Goal: Contribute content

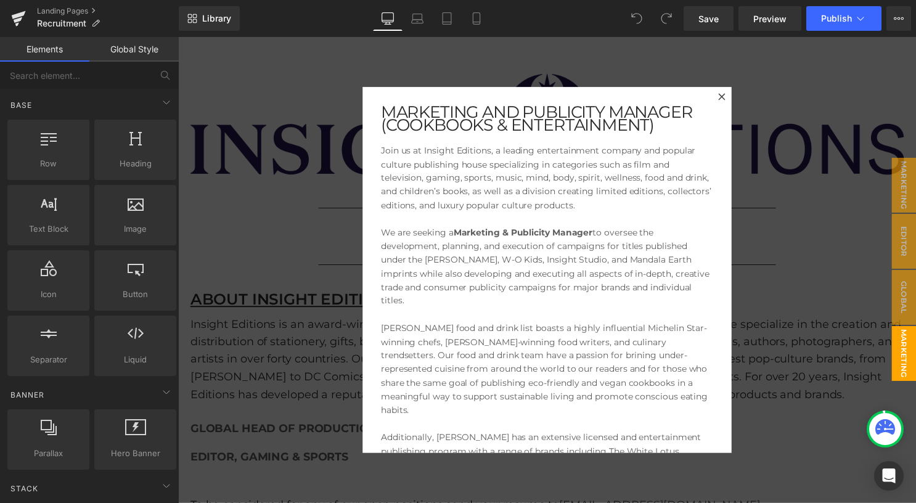
click at [329, 197] on div at bounding box center [551, 272] width 746 height 471
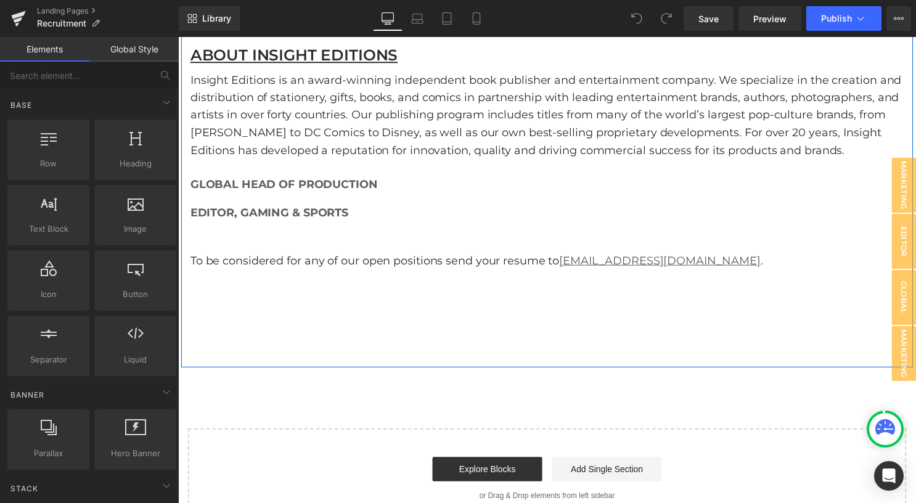
scroll to position [185, 0]
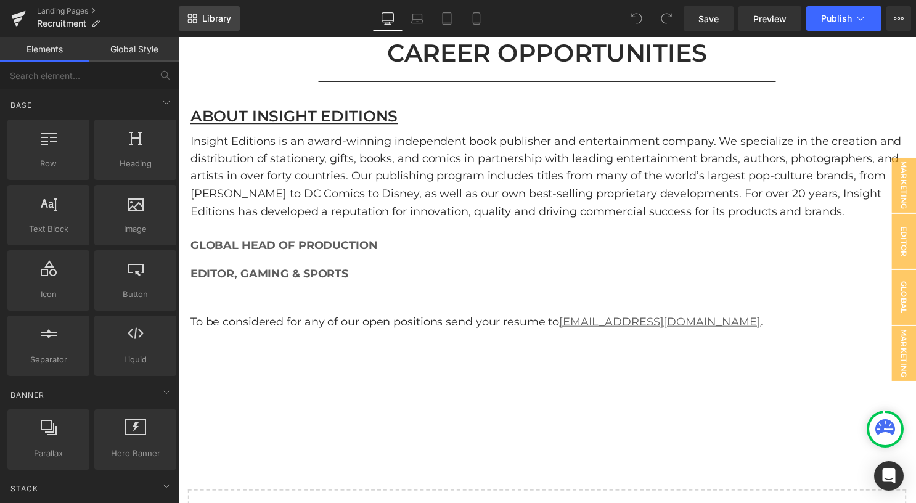
click at [213, 19] on span "Library" at bounding box center [216, 18] width 29 height 11
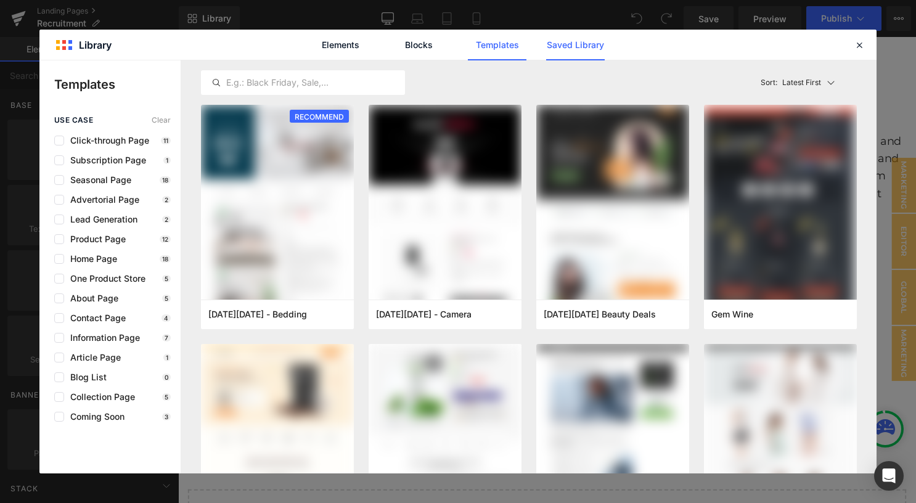
click at [600, 45] on link "Saved Library" at bounding box center [575, 45] width 59 height 31
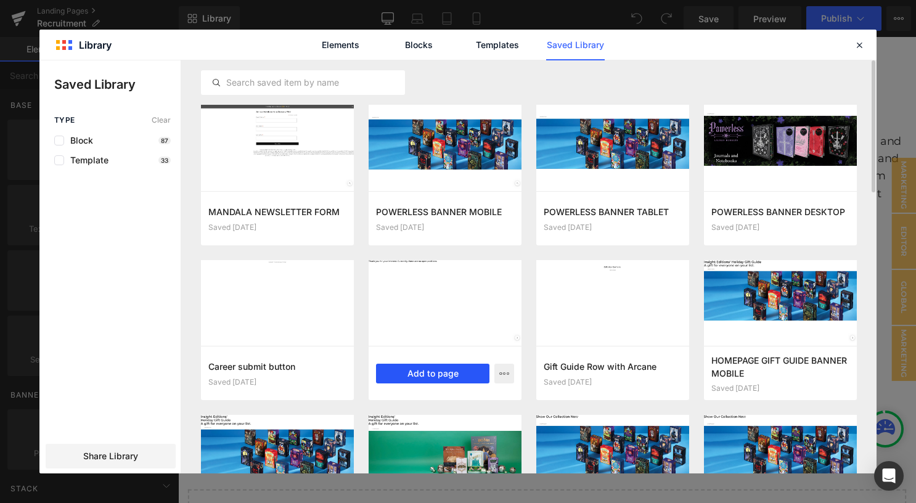
click at [440, 371] on button "Add to page" at bounding box center [432, 374] width 113 height 20
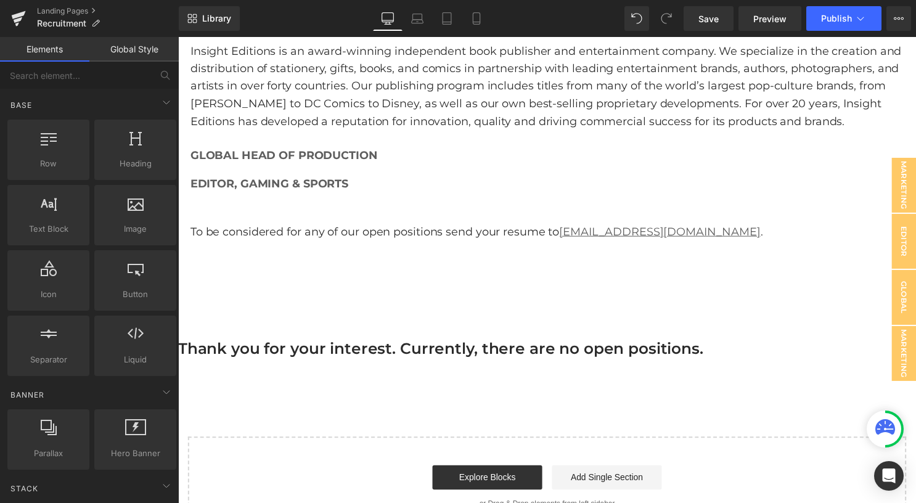
scroll to position [266, 0]
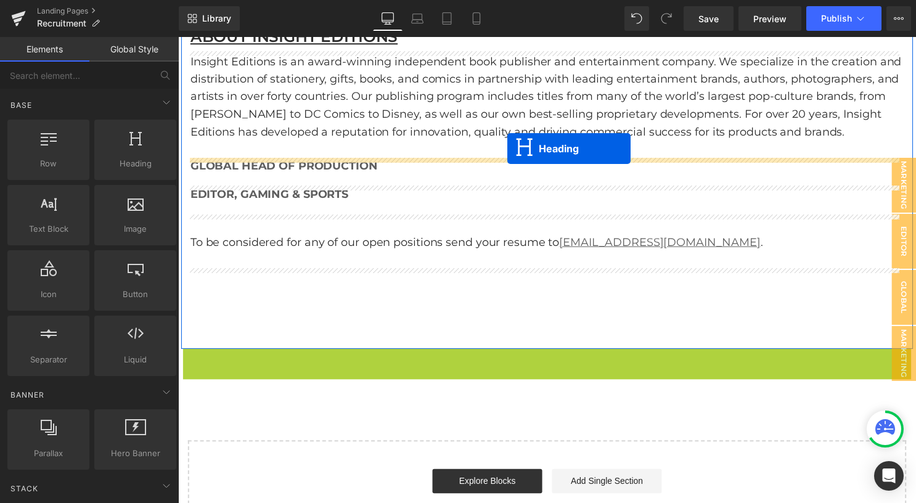
drag, startPoint x: 544, startPoint y: 366, endPoint x: 511, endPoint y: 150, distance: 218.3
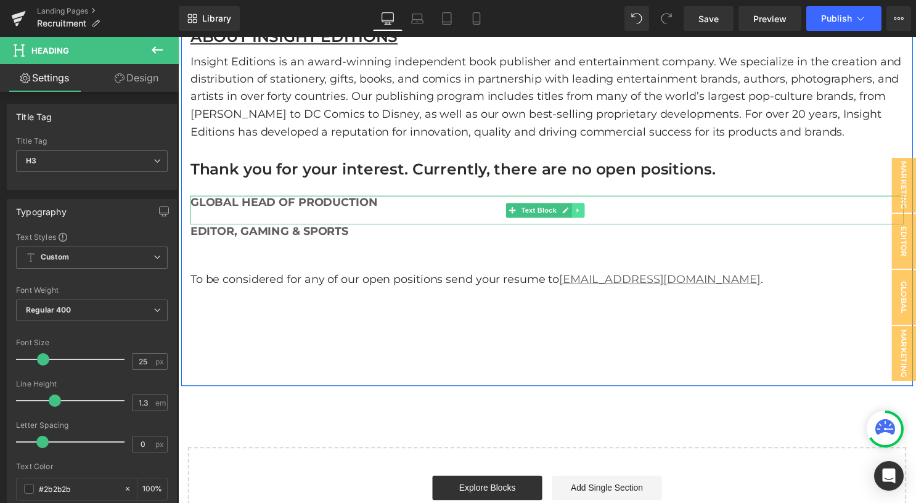
click at [583, 213] on link at bounding box center [582, 212] width 13 height 15
click at [586, 213] on icon at bounding box center [589, 211] width 7 height 7
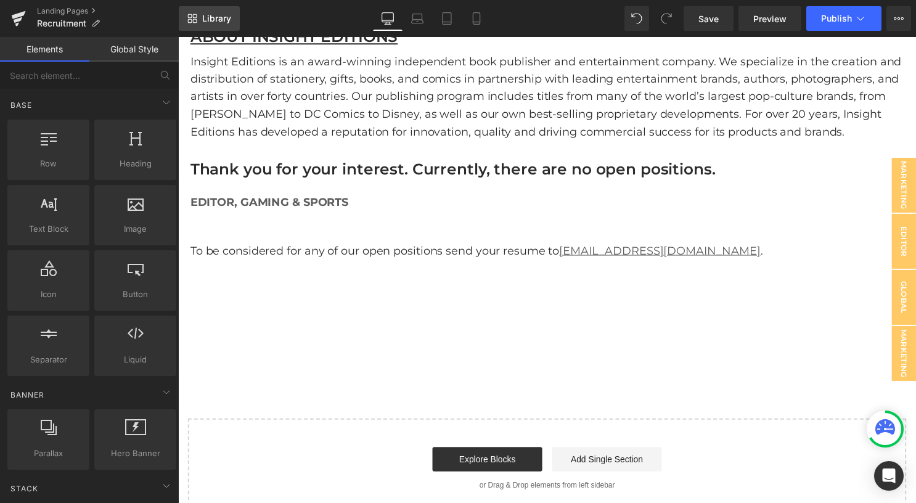
click at [226, 19] on span "Library" at bounding box center [216, 18] width 29 height 11
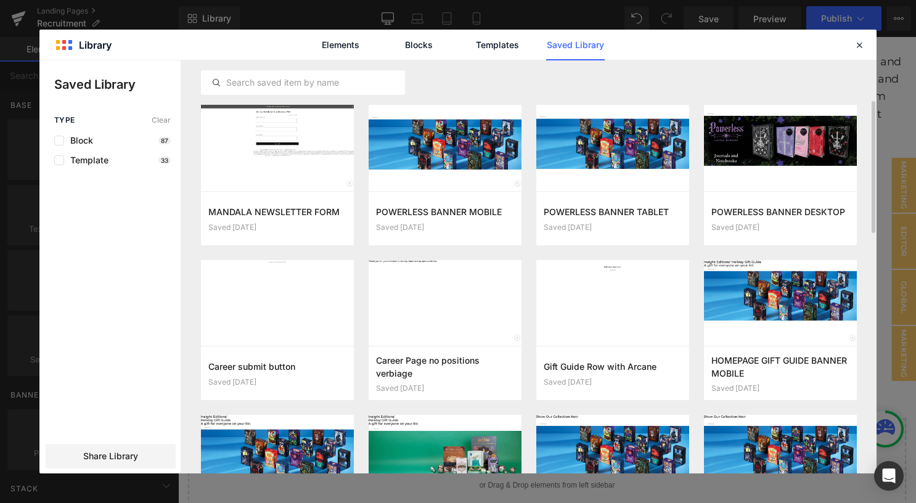
scroll to position [31, 0]
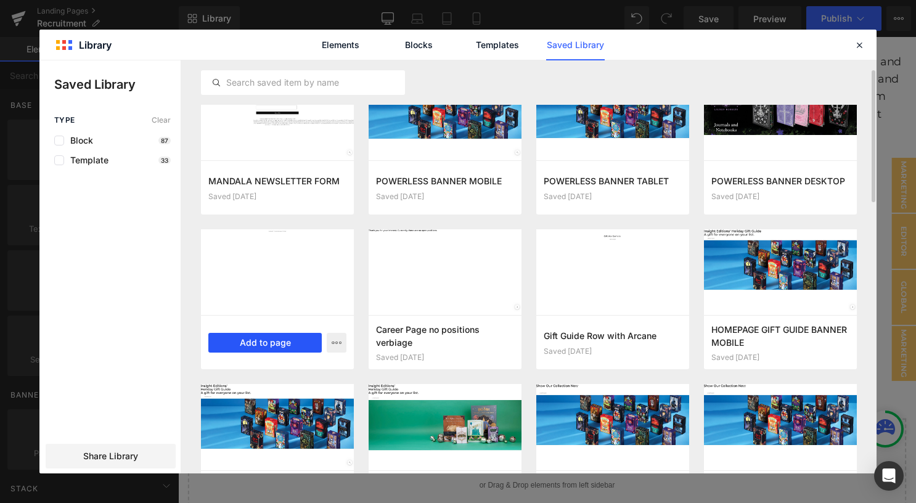
click at [274, 340] on button "Add to page" at bounding box center [264, 343] width 113 height 20
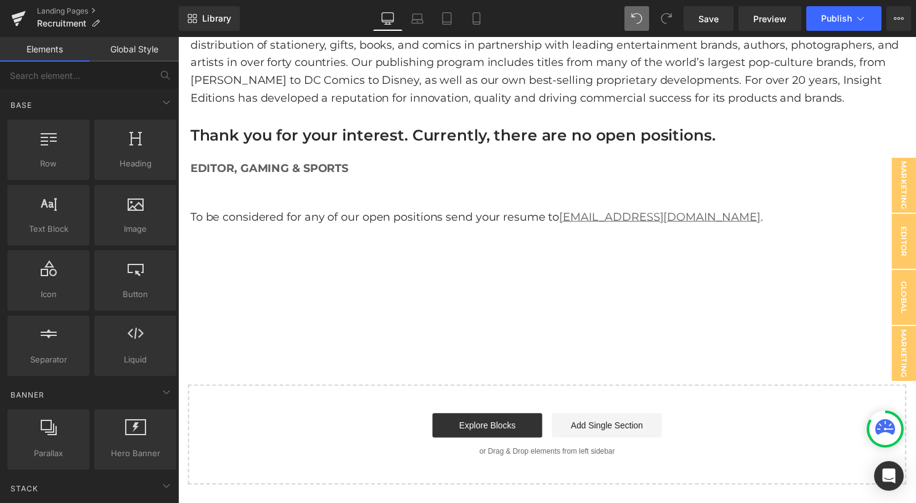
scroll to position [292, 0]
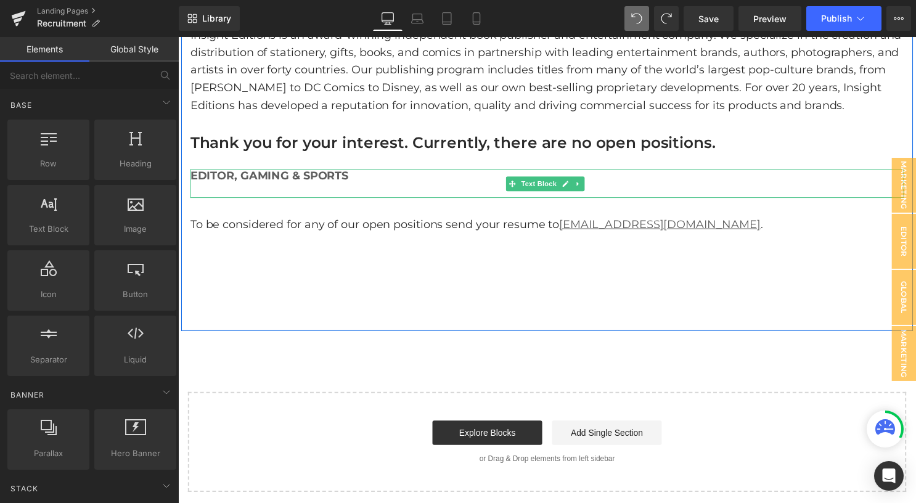
click at [401, 179] on p "editor, Gaming & Sports" at bounding box center [550, 178] width 721 height 14
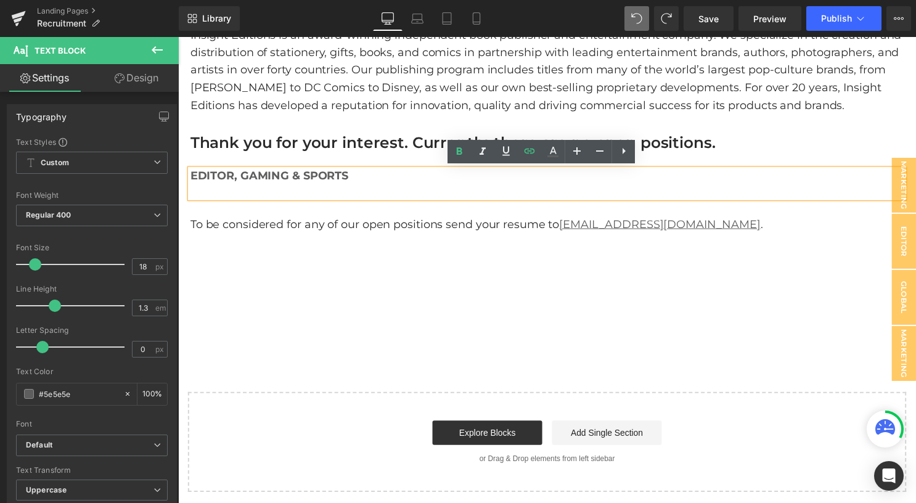
click at [565, 273] on div "Image Separator CAREER OPPORTUNITIES Heading Separator ABOUT INSIGHT EDITIONS H…" at bounding box center [551, 39] width 740 height 589
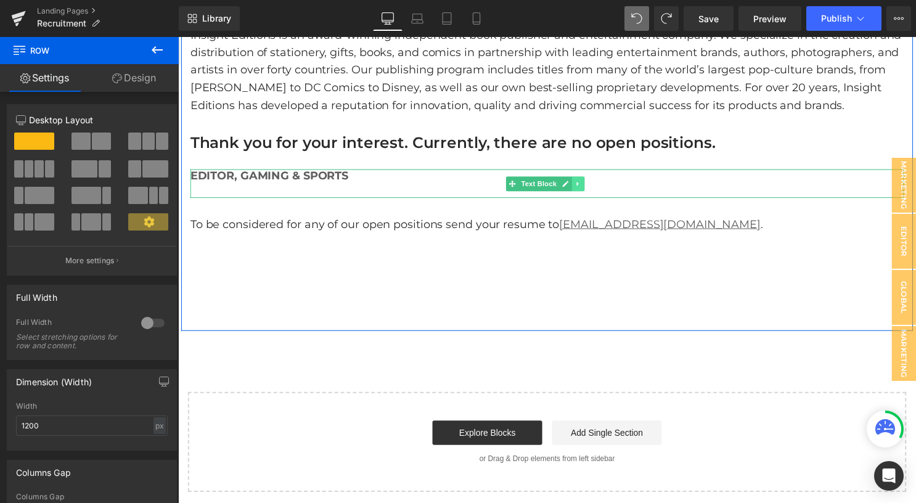
click at [579, 186] on icon at bounding box center [582, 185] width 7 height 7
click at [560, 184] on icon at bounding box center [563, 185] width 7 height 7
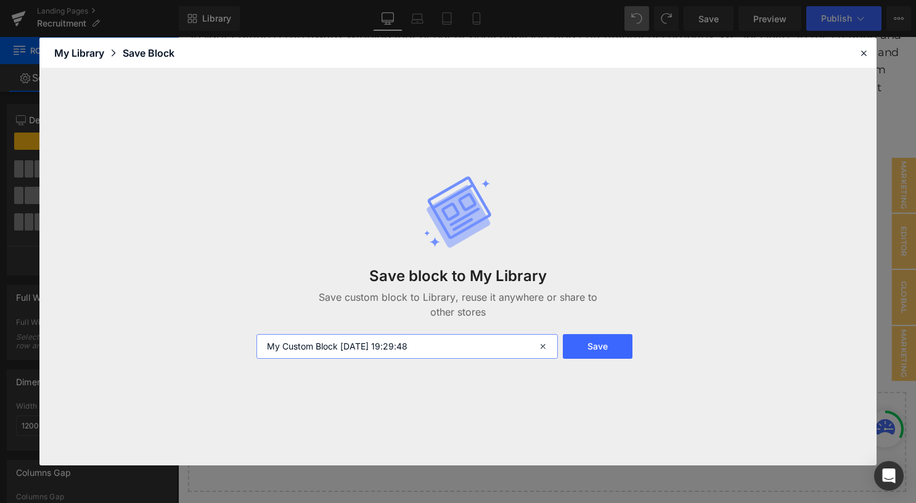
drag, startPoint x: 450, startPoint y: 350, endPoint x: 175, endPoint y: 342, distance: 275.0
click at [175, 342] on div "Save block to My Library Save custom block to Library, reuse it anywhere or sha…" at bounding box center [457, 266] width 837 height 397
type input "Career name in page"
click at [610, 343] on button "Save" at bounding box center [598, 346] width 70 height 25
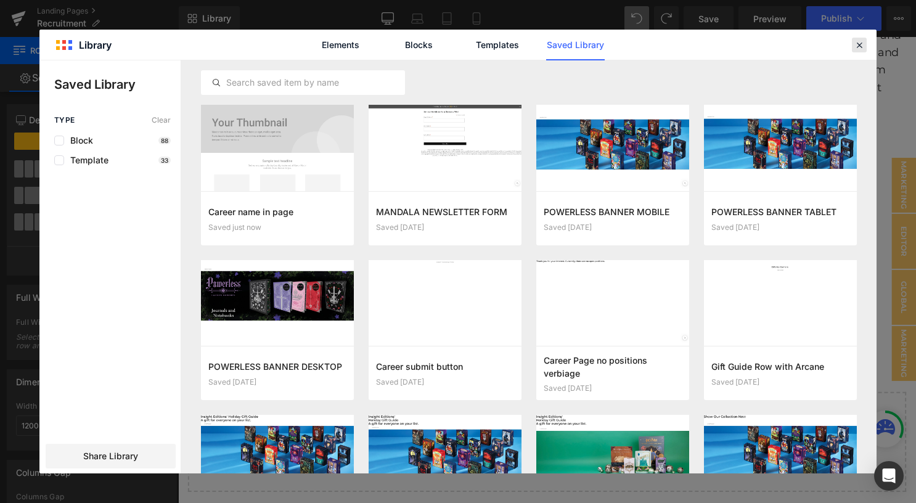
click at [865, 44] on div at bounding box center [859, 45] width 15 height 15
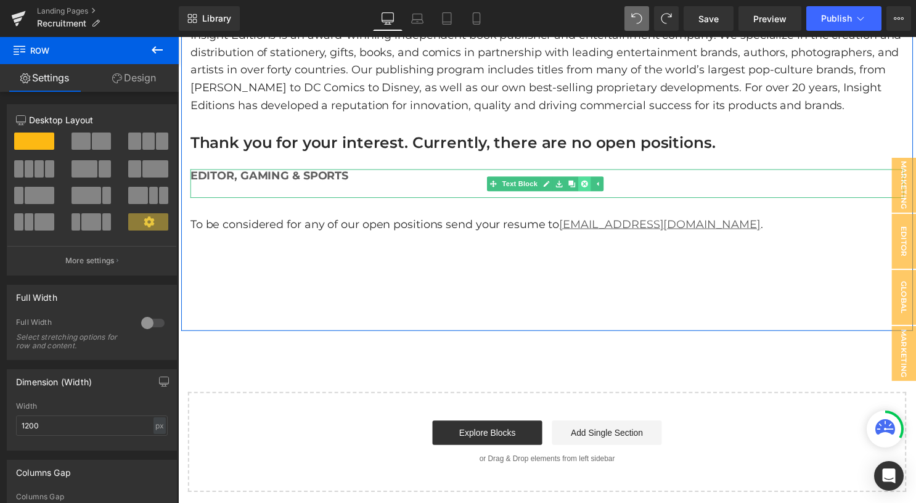
click at [586, 184] on icon at bounding box center [589, 185] width 7 height 7
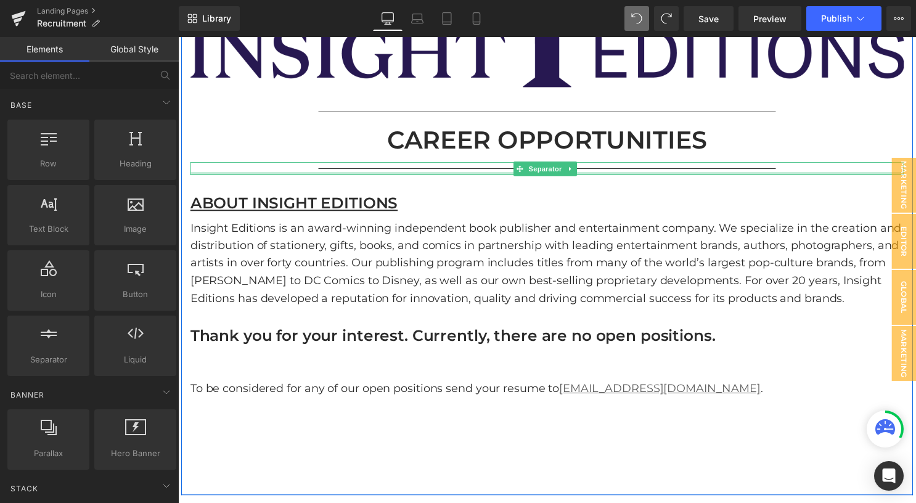
scroll to position [78, 0]
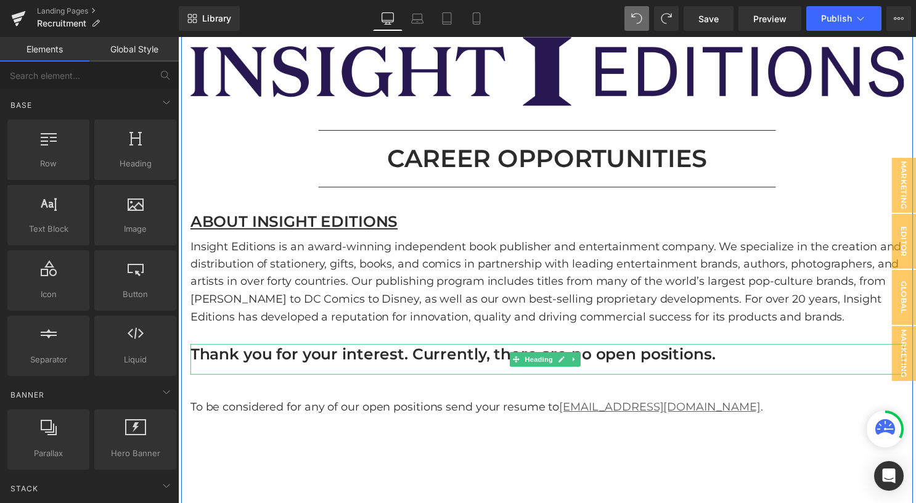
click at [472, 358] on h3 "Thank you for your interest. Currently, there are no open positions." at bounding box center [550, 358] width 721 height 20
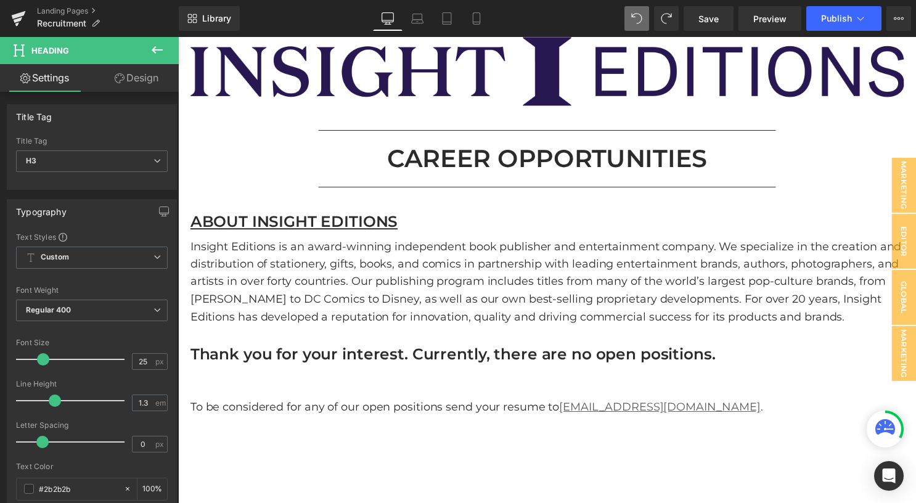
click at [143, 80] on link "Design" at bounding box center [136, 78] width 89 height 28
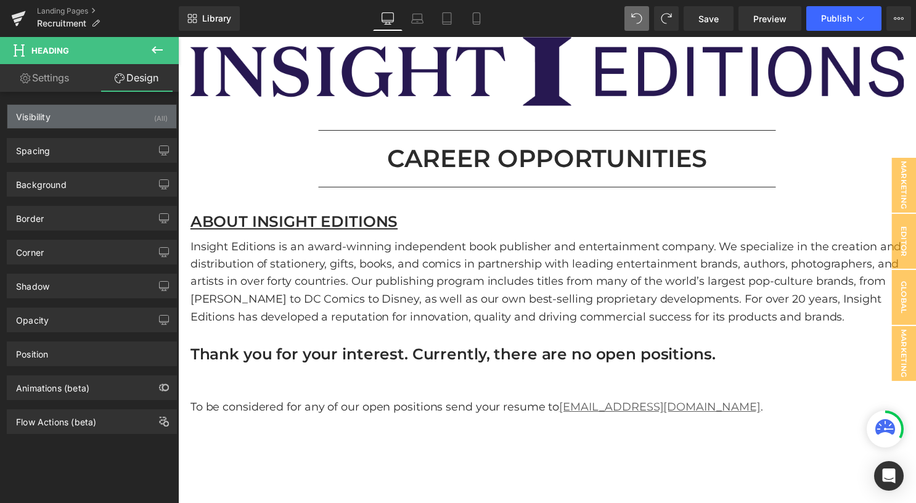
type input "0"
type input "10"
type input "0"
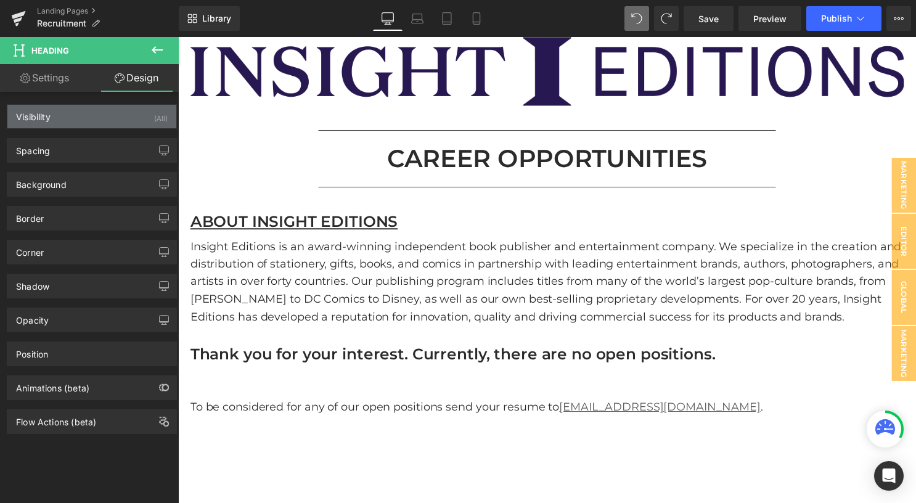
type input "0"
click at [88, 108] on div "Visibility (All)" at bounding box center [91, 116] width 169 height 23
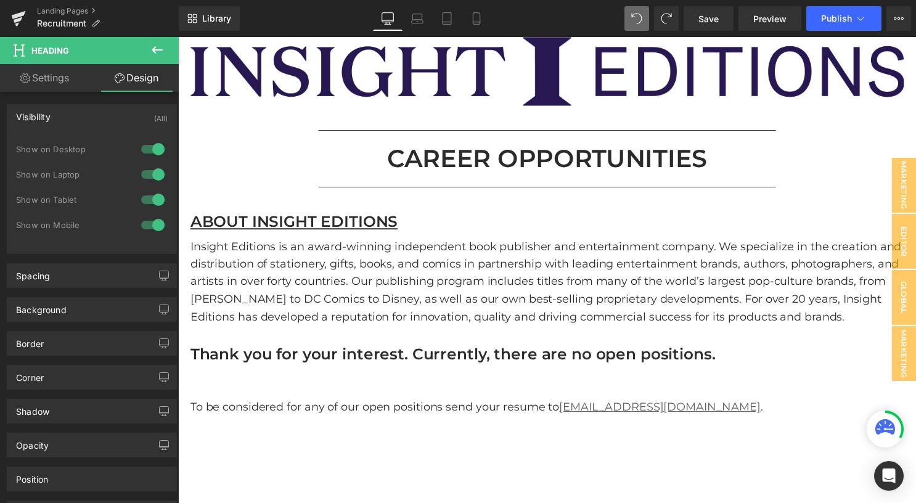
click at [88, 111] on div "Visibility (All)" at bounding box center [91, 116] width 169 height 23
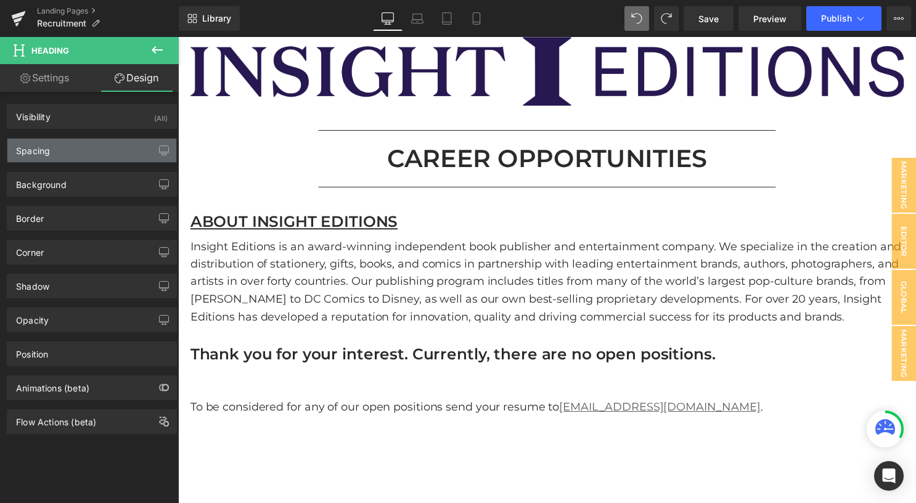
click at [87, 149] on div "Spacing" at bounding box center [91, 150] width 169 height 23
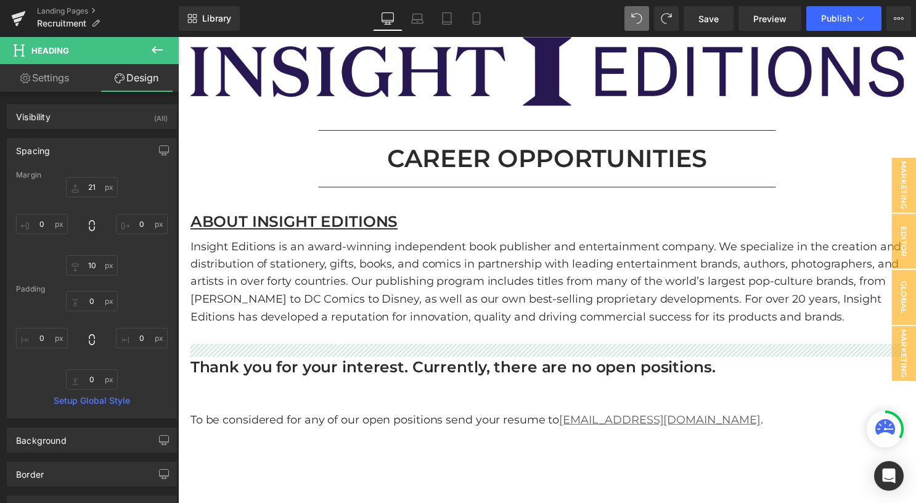
click at [104, 171] on div "Margin" at bounding box center [92, 175] width 152 height 9
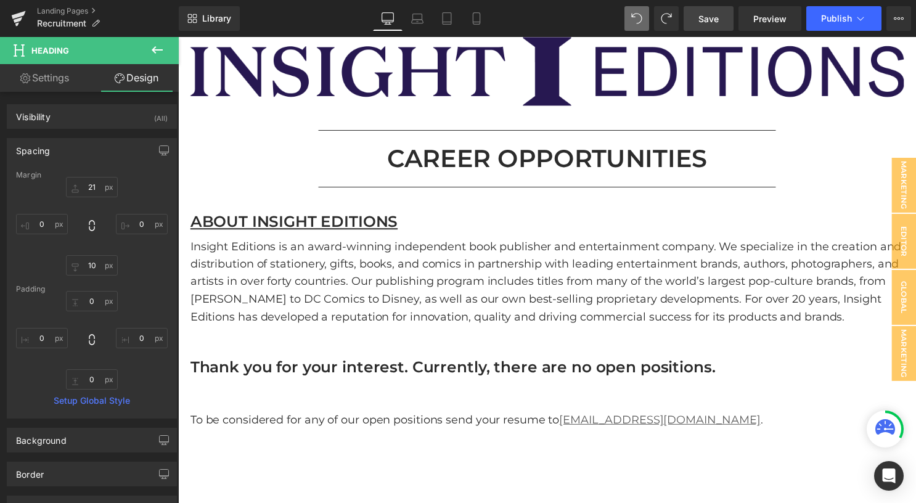
click at [722, 23] on link "Save" at bounding box center [709, 18] width 50 height 25
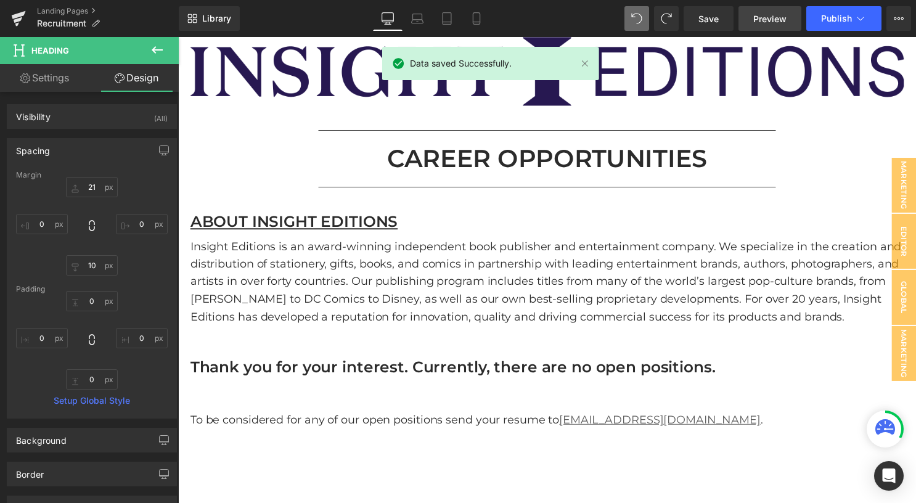
click at [767, 20] on span "Preview" at bounding box center [769, 18] width 33 height 13
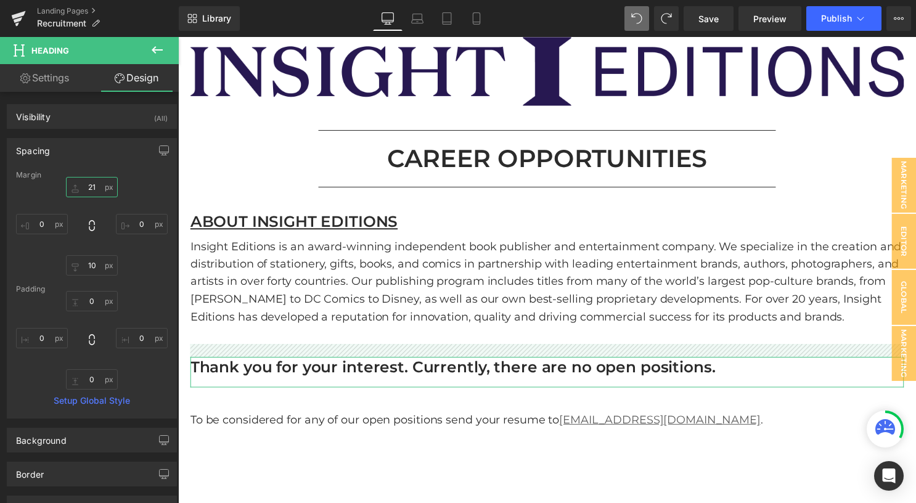
click at [99, 191] on input "21" at bounding box center [92, 187] width 52 height 20
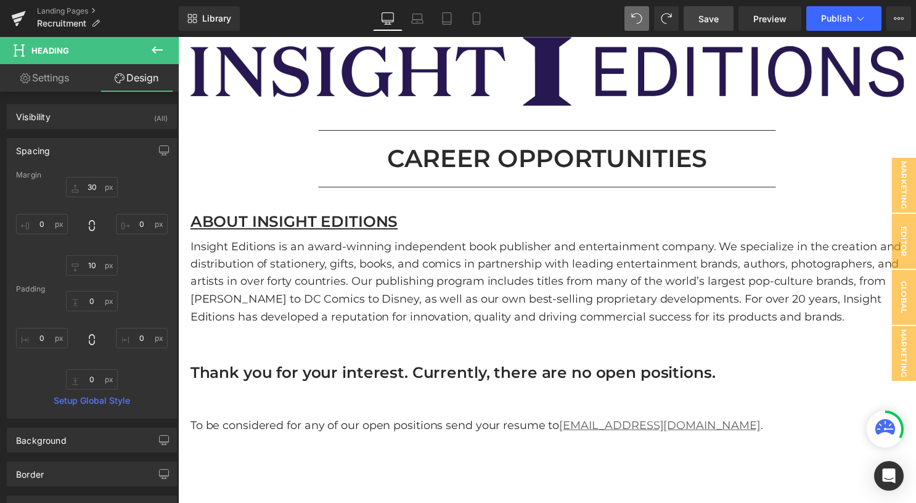
click at [726, 12] on link "Save" at bounding box center [709, 18] width 50 height 25
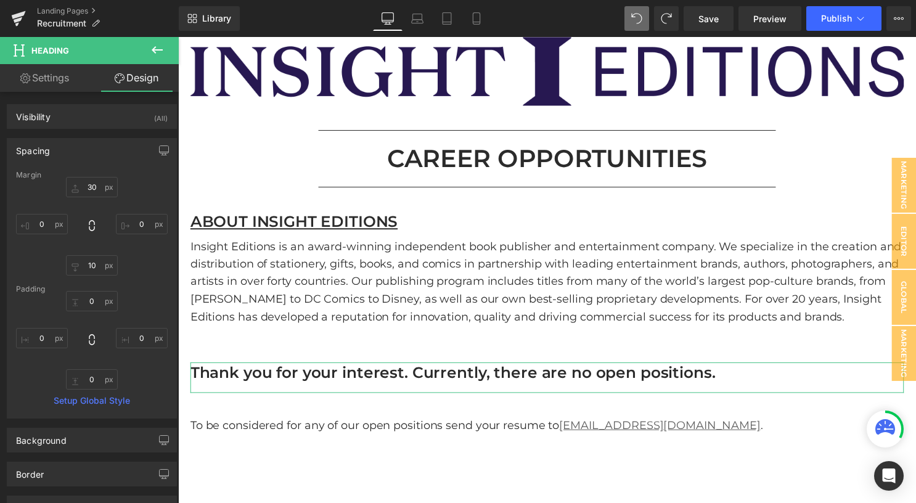
click at [96, 197] on div "30 30 0px 0 10px 10 0px 0" at bounding box center [92, 226] width 152 height 99
click at [84, 187] on input "30" at bounding box center [92, 187] width 52 height 20
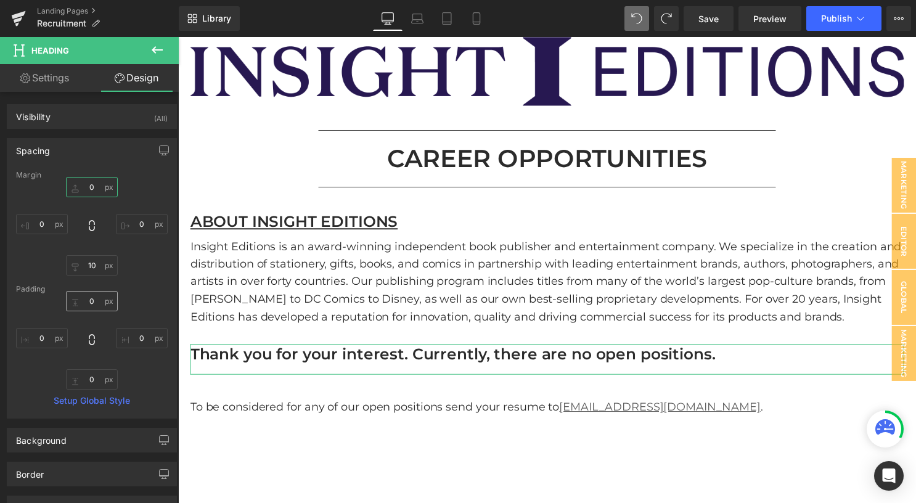
type input "0"
click at [155, 294] on div "0px 0 0px 0 0px 0 0px 0" at bounding box center [92, 340] width 152 height 99
click at [92, 303] on input "0" at bounding box center [92, 301] width 52 height 20
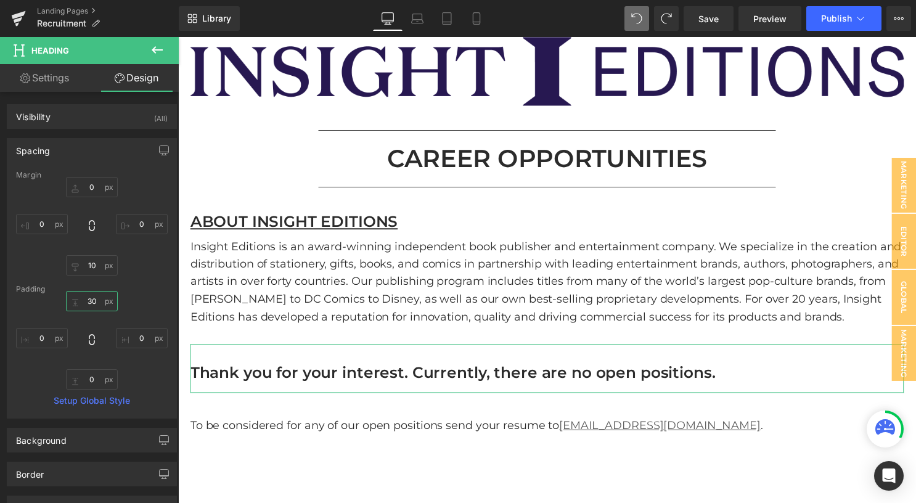
type input "30"
click at [92, 303] on input "30" at bounding box center [92, 301] width 52 height 20
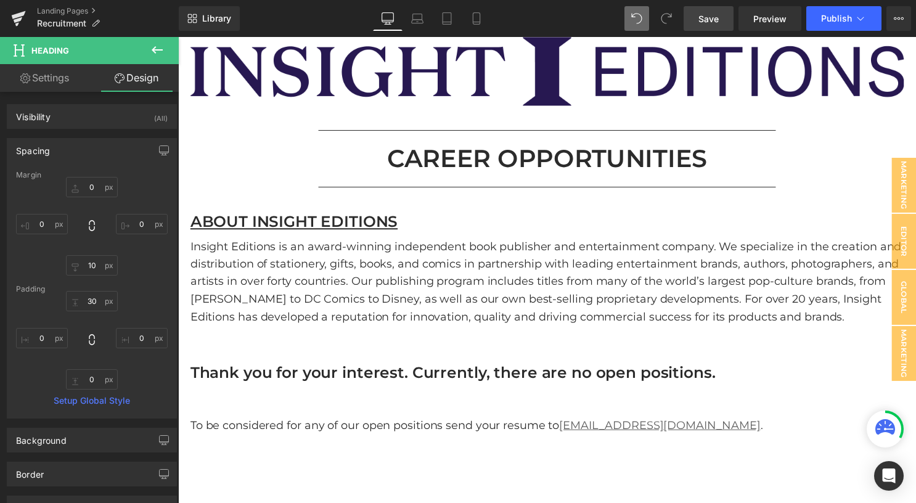
click at [724, 20] on link "Save" at bounding box center [709, 18] width 50 height 25
click at [828, 12] on button "Publish" at bounding box center [843, 18] width 75 height 25
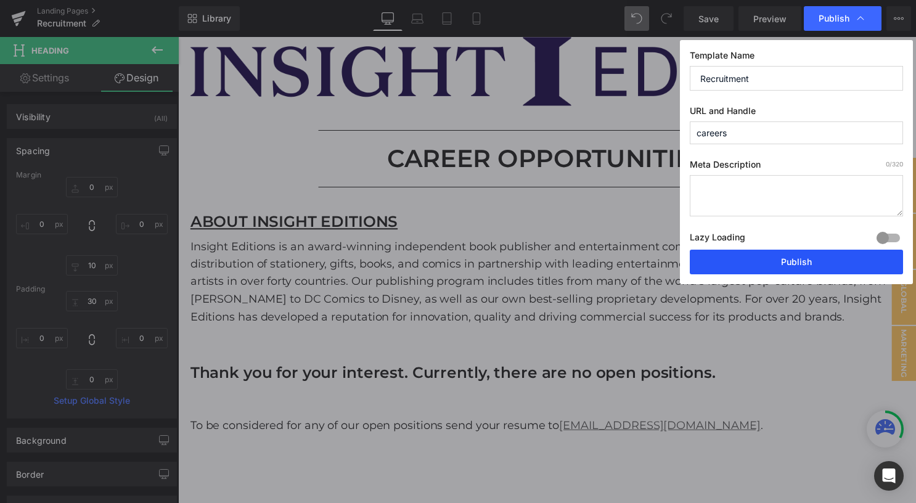
click at [800, 263] on button "Publish" at bounding box center [796, 262] width 213 height 25
